Goal: Use online tool/utility: Use online tool/utility

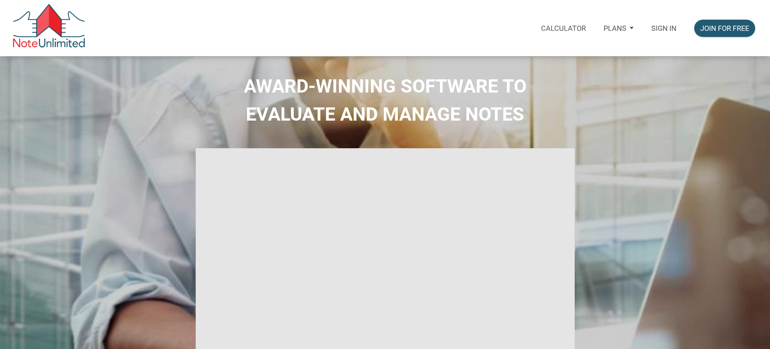
select select
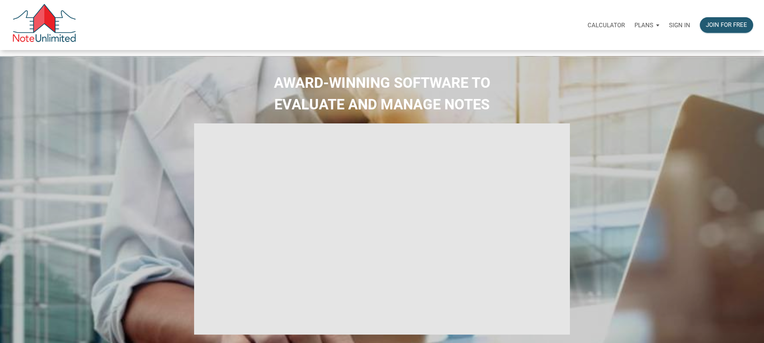
type input "Introduction to new features"
select select
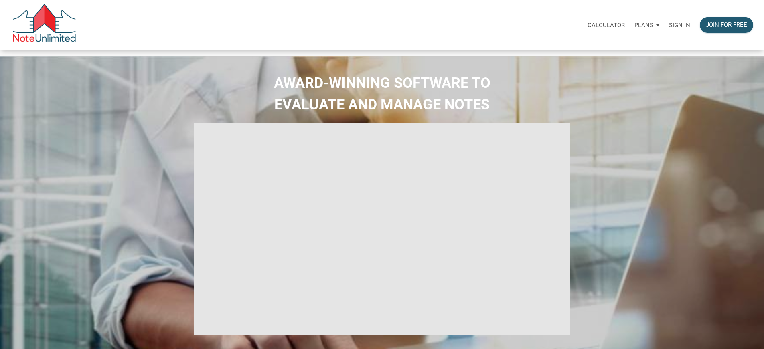
click at [669, 29] on p "Sign in" at bounding box center [679, 25] width 21 height 7
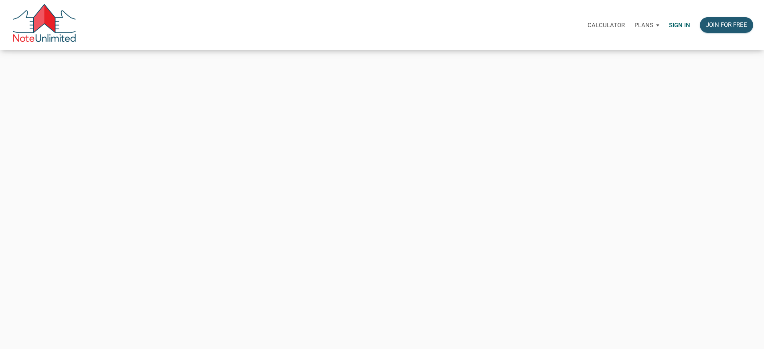
type input "[EMAIL_ADDRESS][DOMAIN_NAME]"
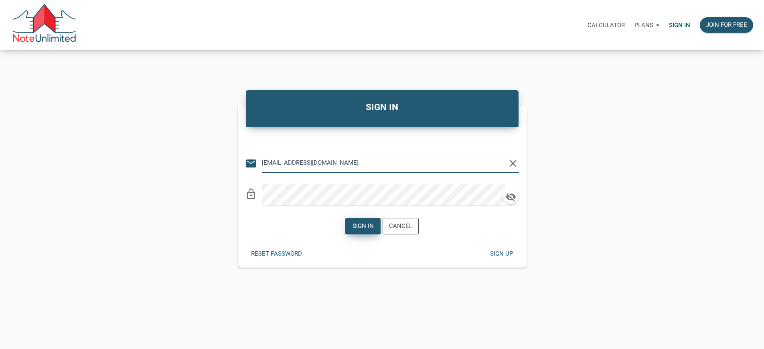
click at [368, 231] on div "Sign in" at bounding box center [362, 226] width 21 height 9
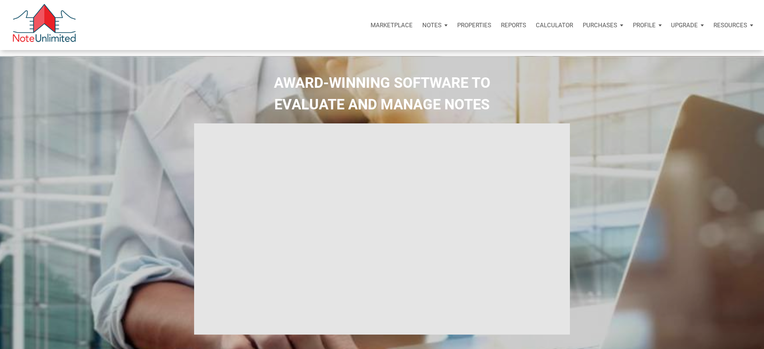
type input "Introduction to new features"
select select
click at [535, 25] on p "Calculator" at bounding box center [553, 25] width 37 height 7
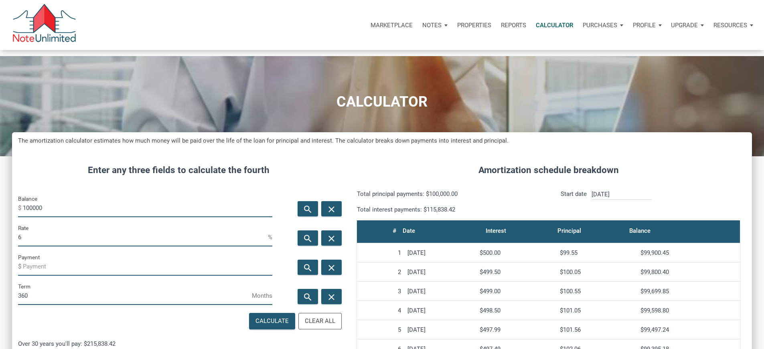
scroll to position [490, 727]
click at [68, 217] on input "100000" at bounding box center [147, 208] width 249 height 18
type input "1"
type input "23000"
click at [46, 246] on input "6" at bounding box center [143, 237] width 250 height 18
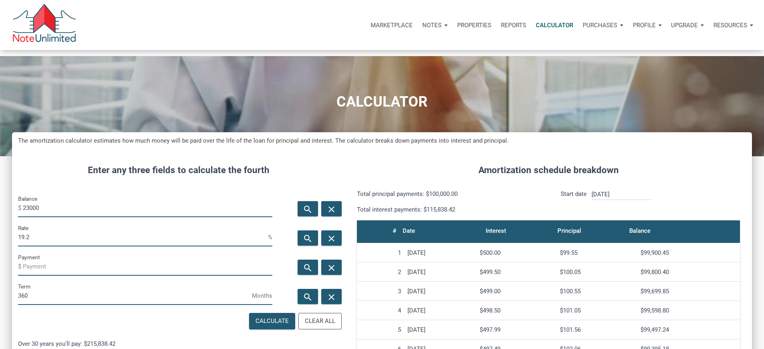
scroll to position [400311, 400074]
type input "19.27"
click at [34, 305] on input "360" at bounding box center [135, 296] width 234 height 18
type input "60"
click at [303, 273] on icon "search" at bounding box center [308, 268] width 10 height 10
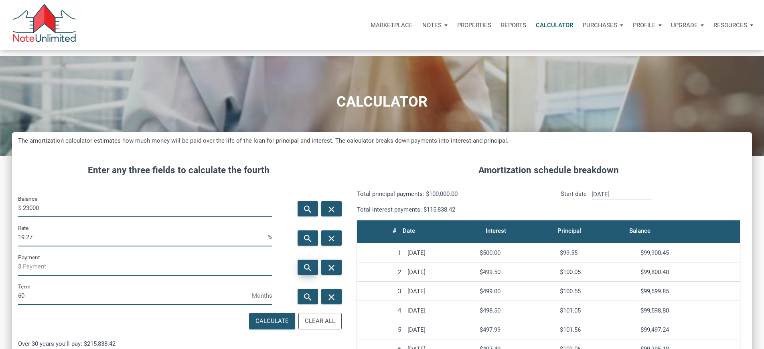
type input "-600.05"
